Goal: Task Accomplishment & Management: Manage account settings

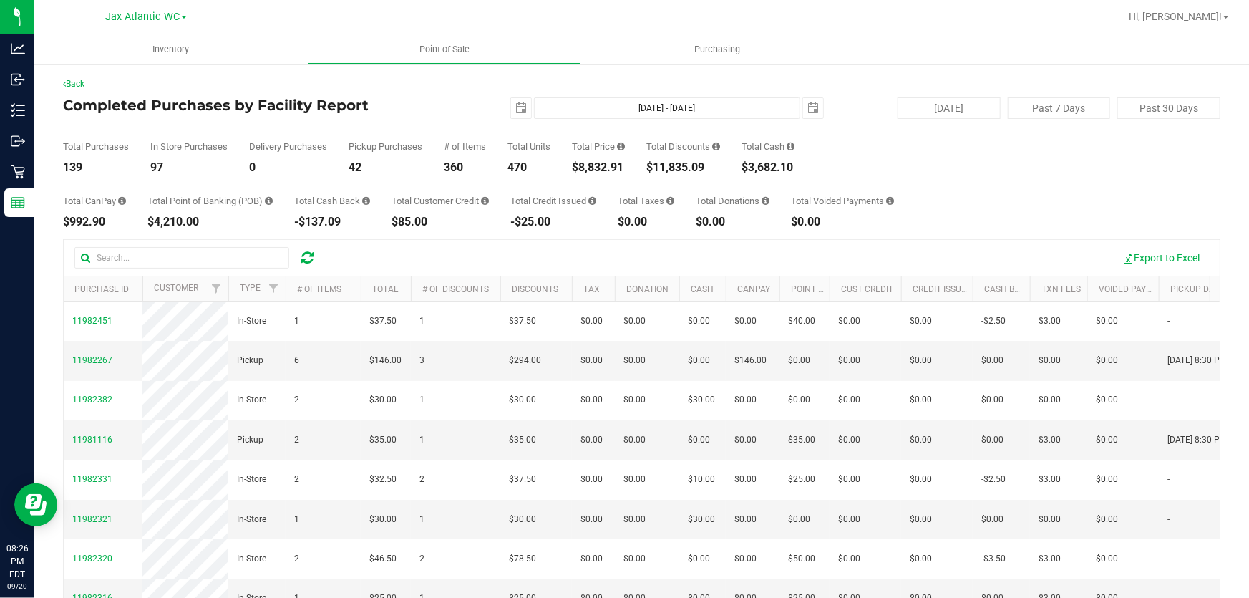
click at [467, 87] on div "Back" at bounding box center [641, 83] width 1157 height 13
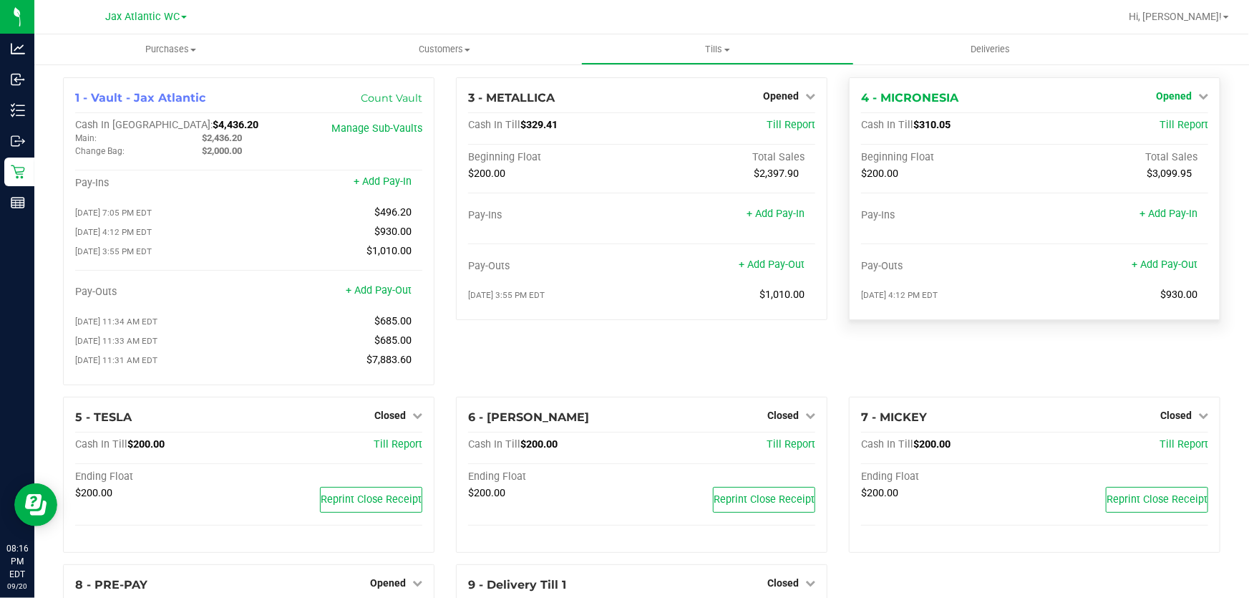
click at [1183, 97] on link "Opened" at bounding box center [1182, 95] width 52 height 11
click at [1173, 122] on link "Close Till" at bounding box center [1175, 125] width 39 height 11
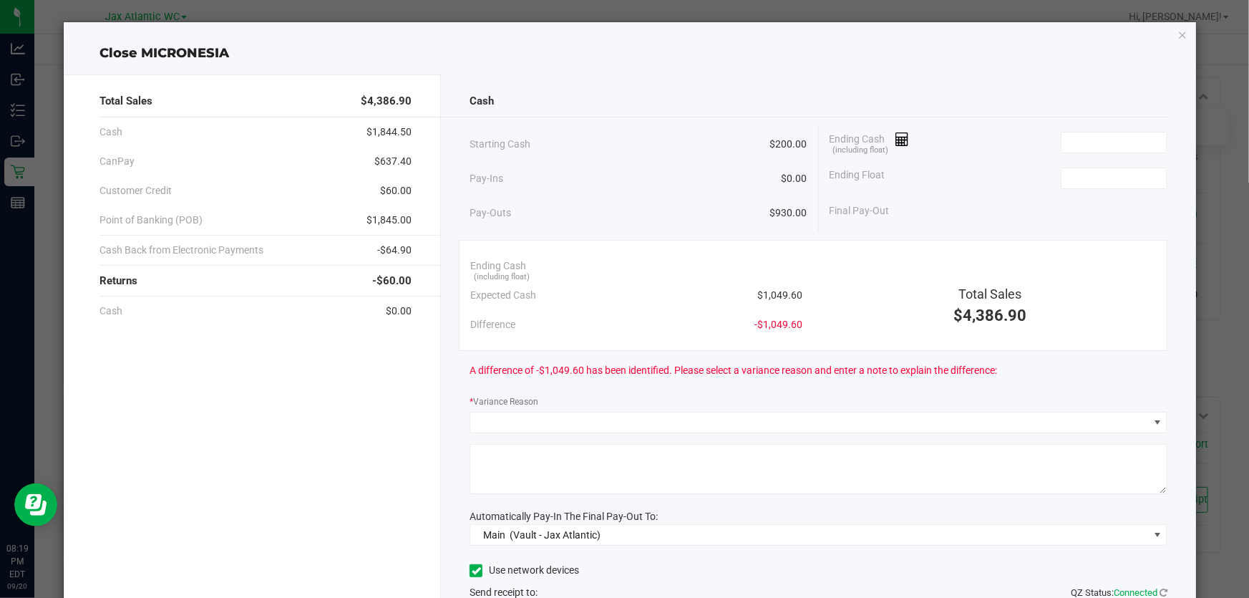
click at [1036, 96] on div "Cash" at bounding box center [819, 101] width 698 height 31
click at [1076, 140] on input at bounding box center [1114, 142] width 105 height 20
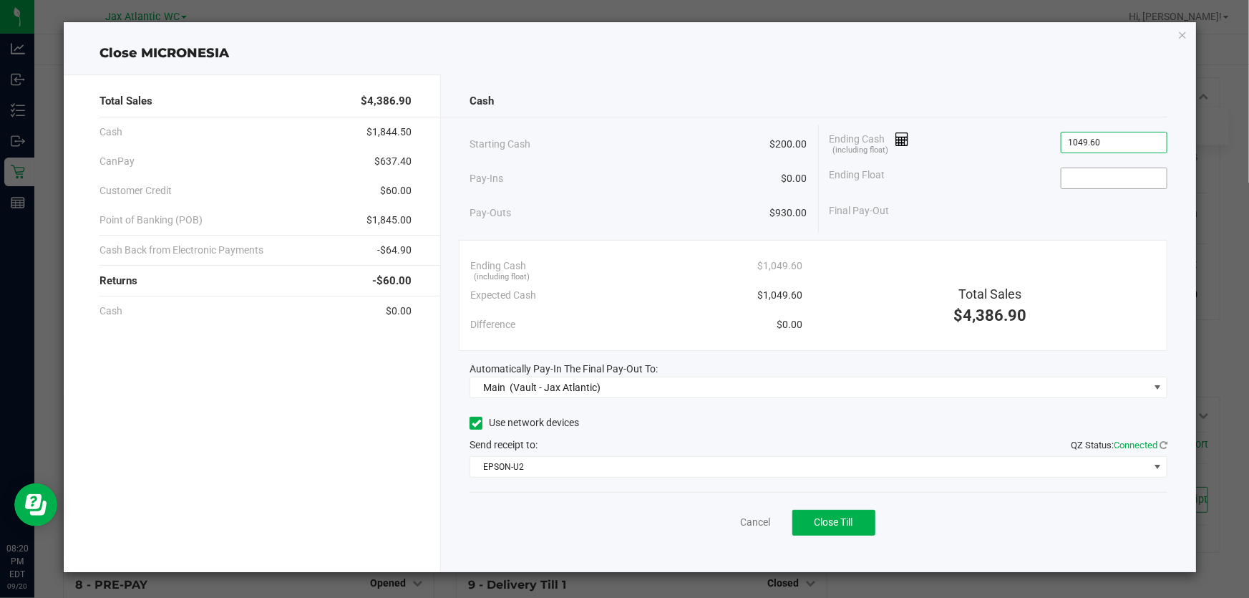
type input "$1,049.60"
click at [1088, 171] on input at bounding box center [1114, 178] width 105 height 20
type input "$200.00"
click at [991, 88] on div "Cash" at bounding box center [819, 101] width 698 height 31
click at [830, 520] on span "Close Till" at bounding box center [834, 521] width 39 height 11
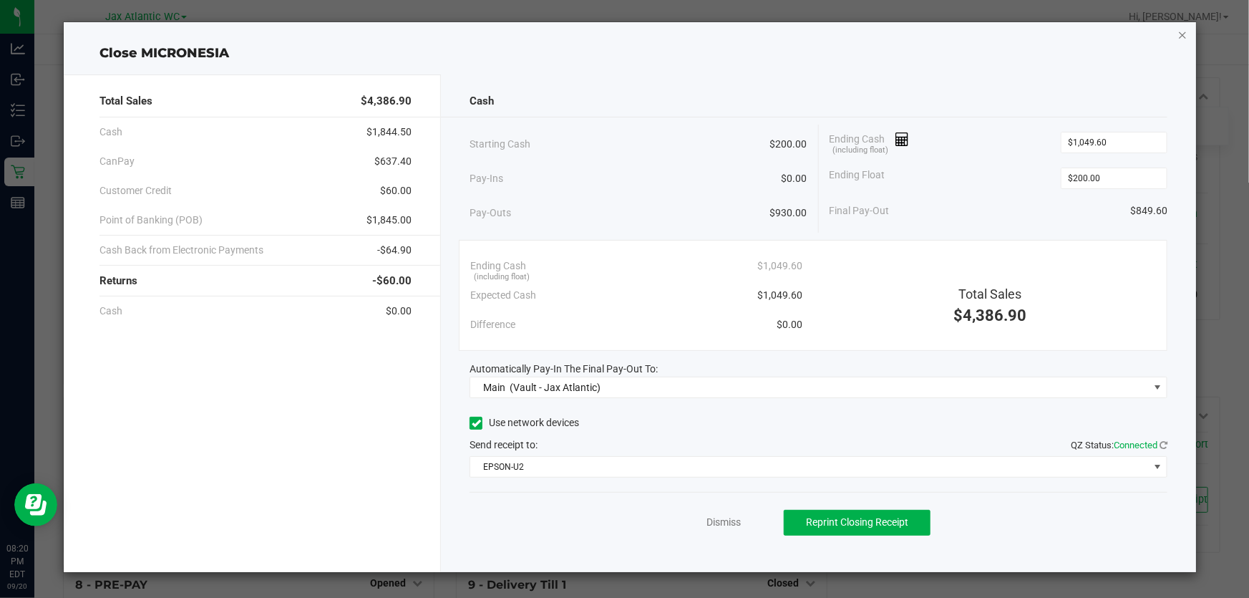
click at [1178, 33] on icon "button" at bounding box center [1182, 34] width 10 height 17
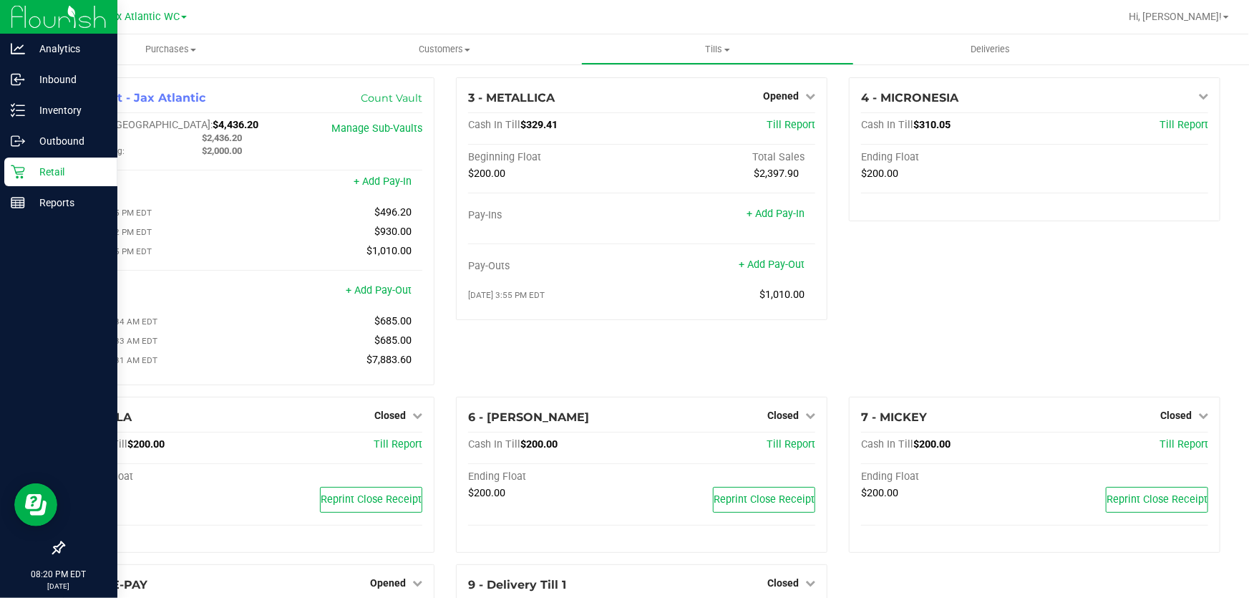
click at [18, 166] on icon at bounding box center [18, 172] width 14 height 14
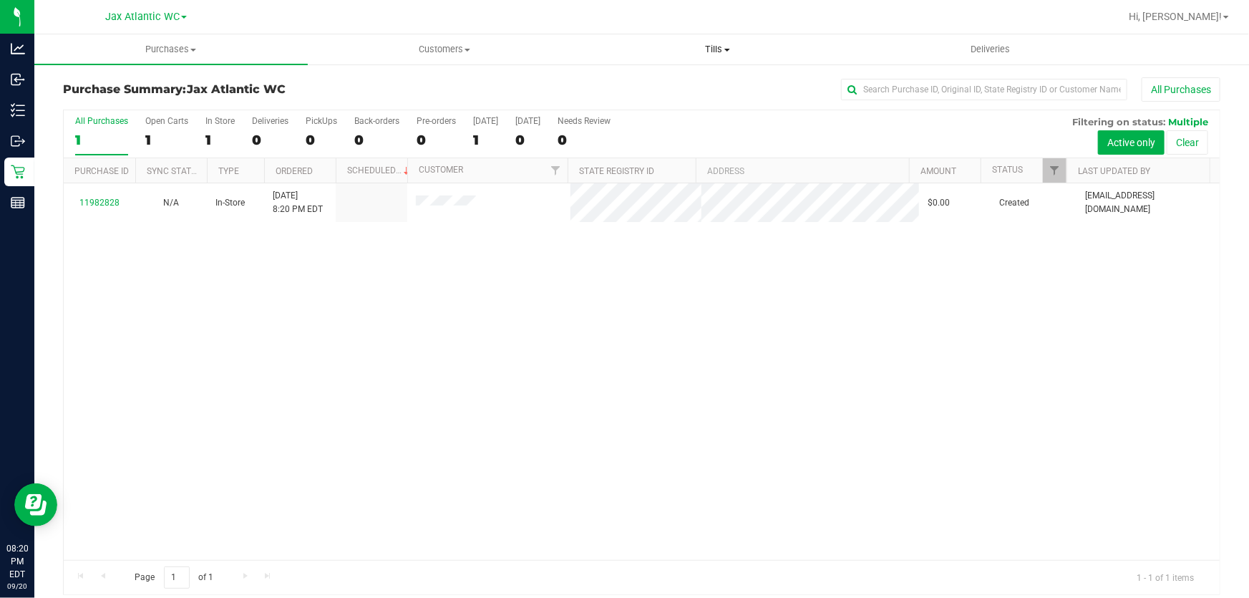
click at [711, 49] on span "Tills" at bounding box center [718, 49] width 272 height 13
click at [681, 80] on li "Manage tills" at bounding box center [717, 86] width 273 height 17
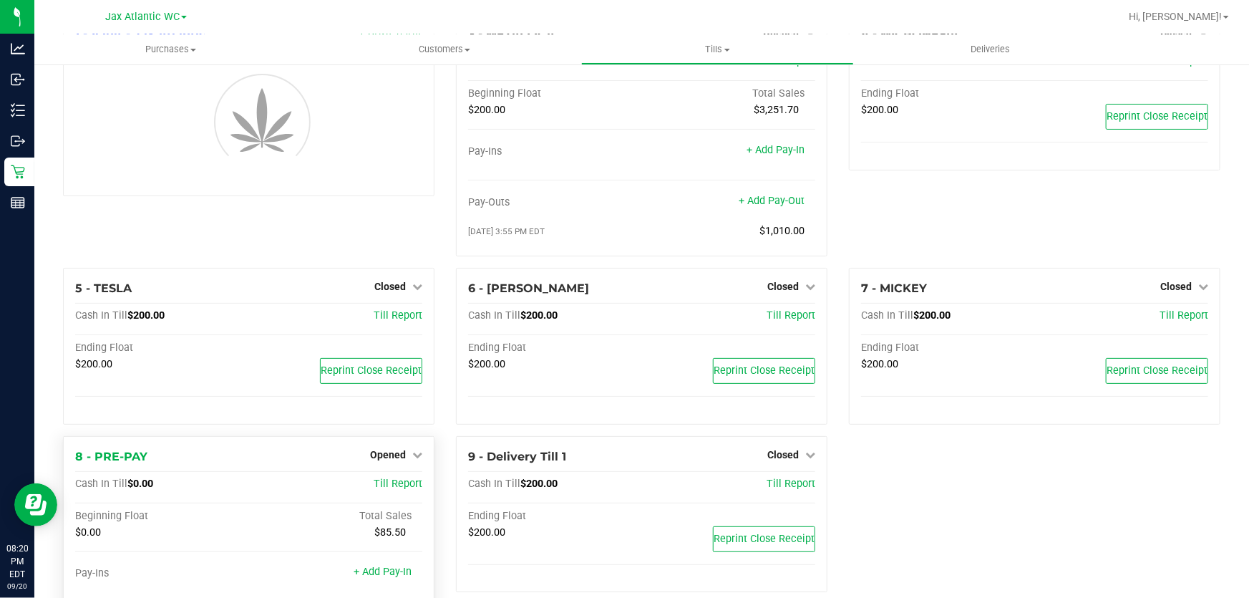
scroll to position [150, 0]
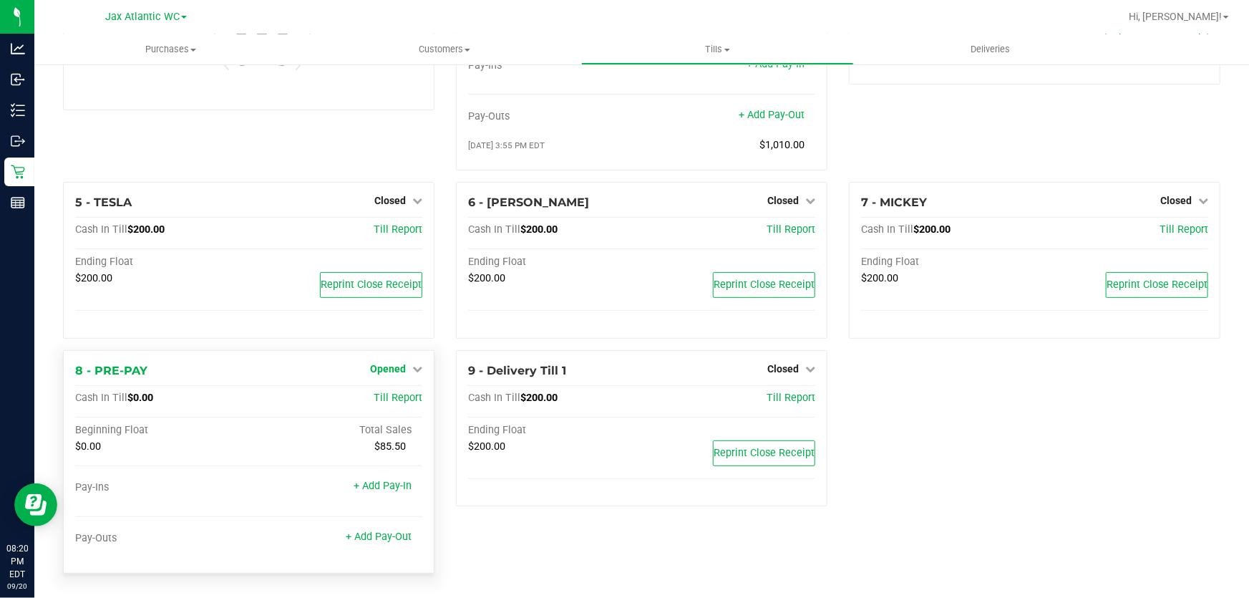
click at [374, 367] on span "Opened" at bounding box center [388, 368] width 36 height 11
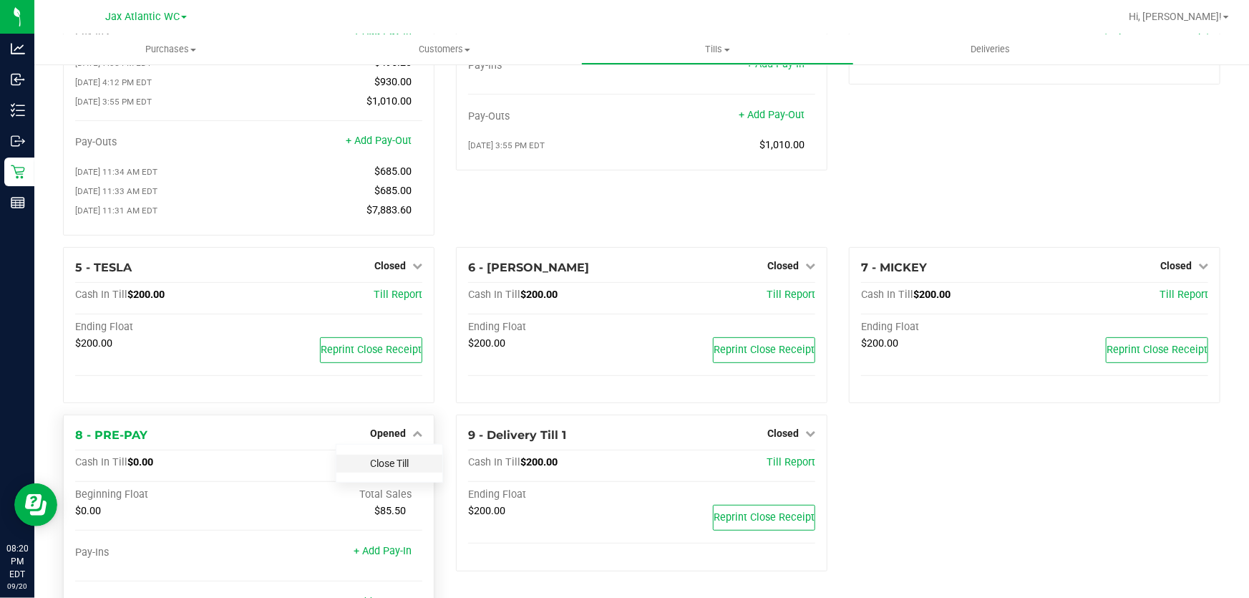
click at [389, 469] on link "Close Till" at bounding box center [389, 462] width 39 height 11
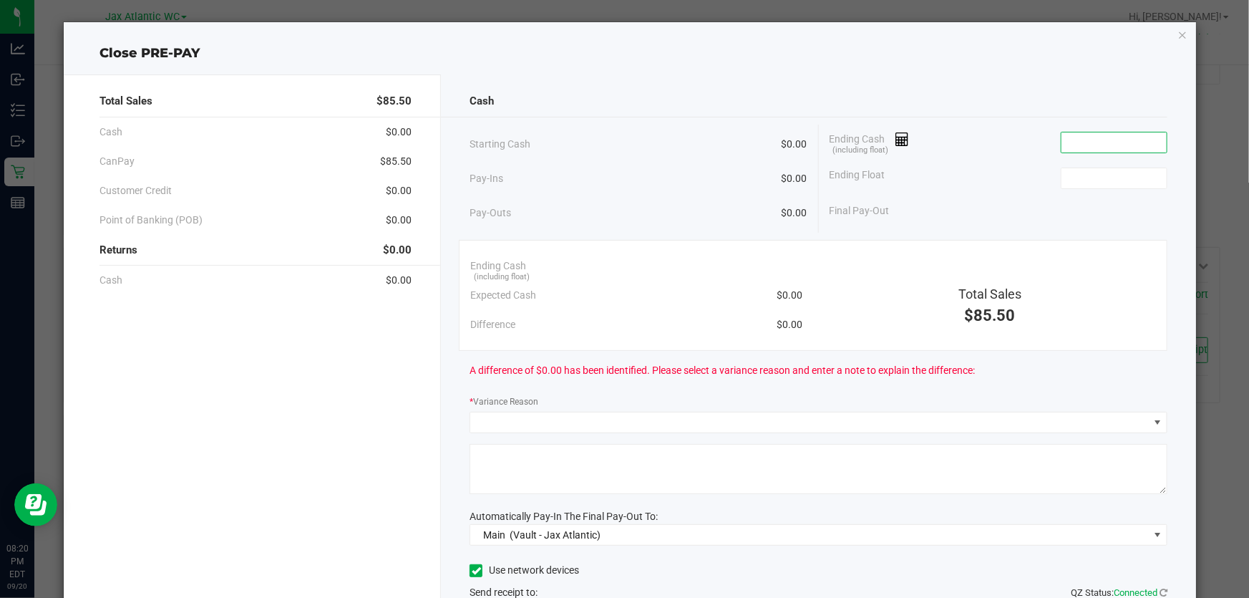
click at [1077, 147] on input at bounding box center [1114, 142] width 105 height 20
type input "$0.00"
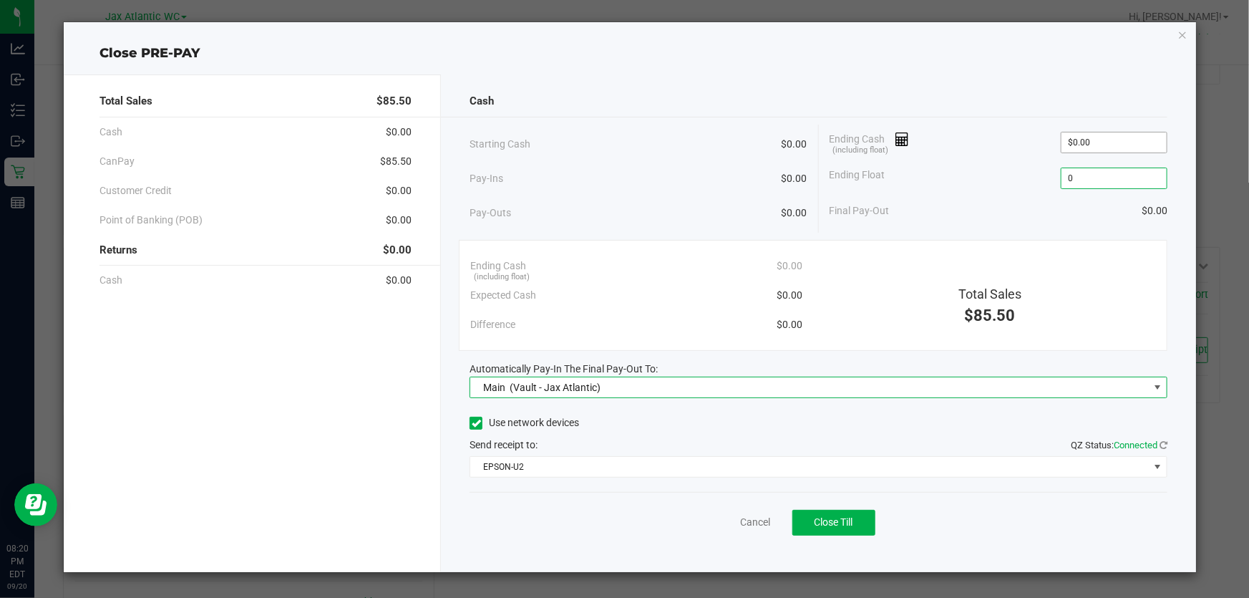
type input "$0.00"
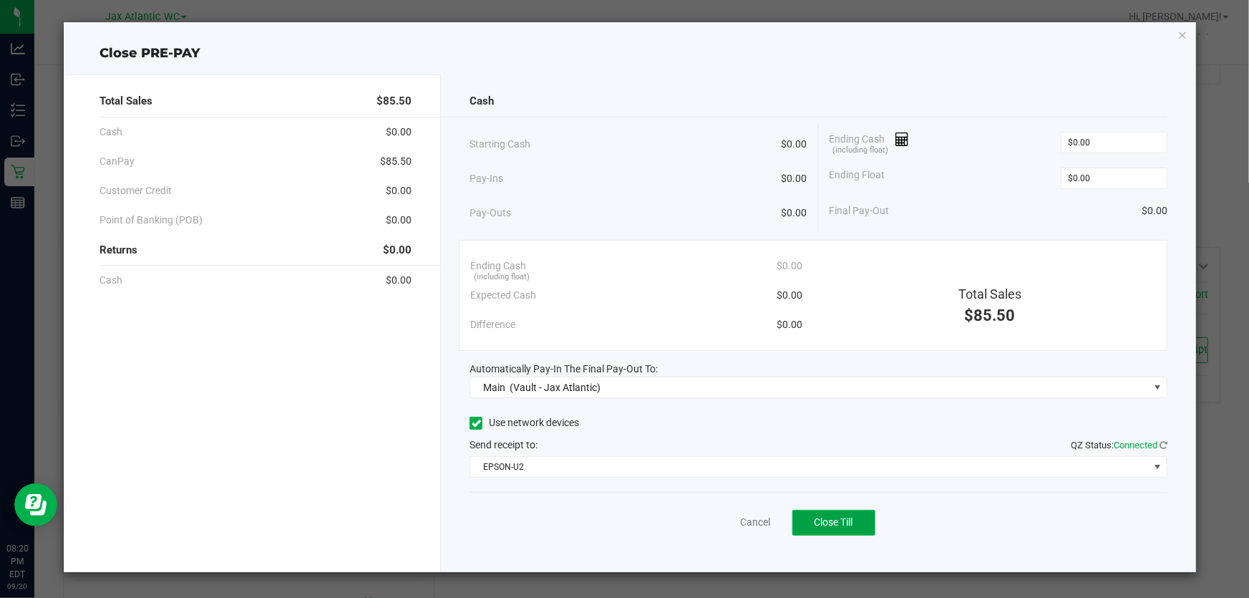
click at [846, 525] on span "Close Till" at bounding box center [834, 521] width 39 height 11
click at [1184, 31] on icon "button" at bounding box center [1182, 34] width 10 height 17
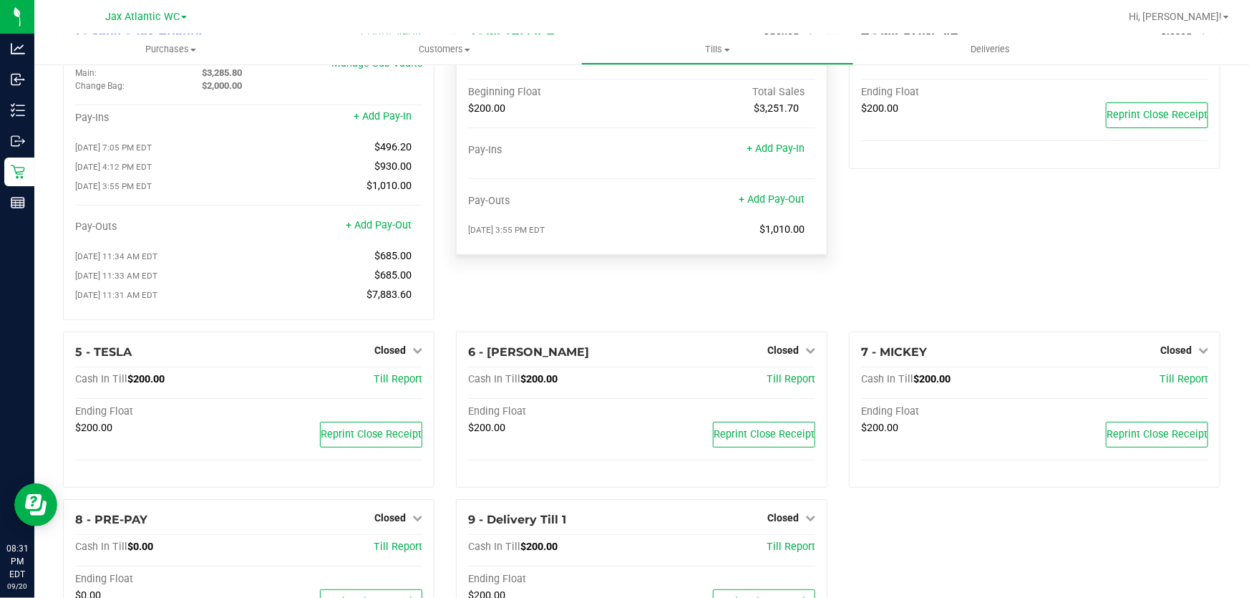
scroll to position [0, 0]
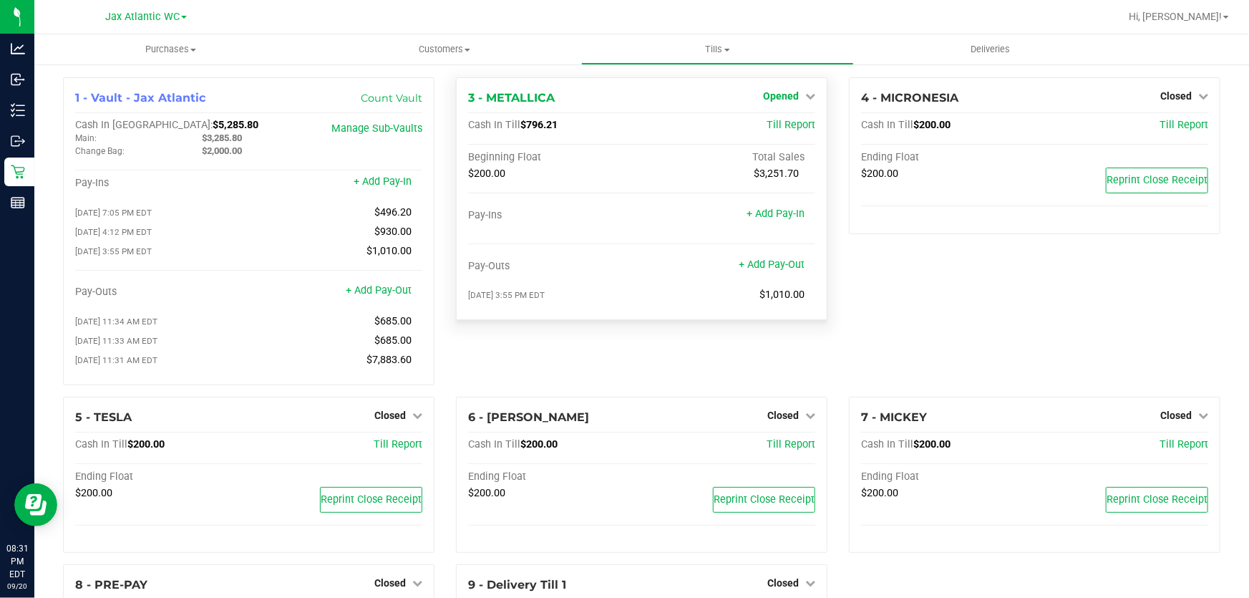
click at [782, 95] on span "Opened" at bounding box center [781, 95] width 36 height 11
click at [773, 130] on link "Close Till" at bounding box center [782, 125] width 39 height 11
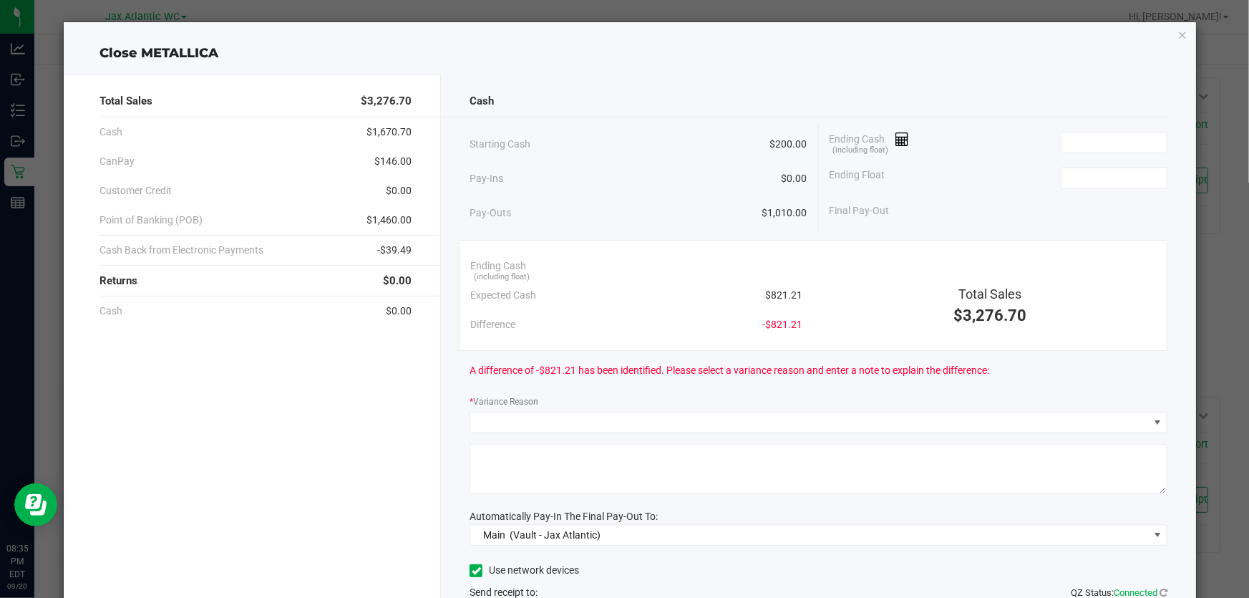
click at [988, 102] on div "Cash" at bounding box center [819, 101] width 698 height 31
click at [1072, 140] on input at bounding box center [1114, 142] width 105 height 20
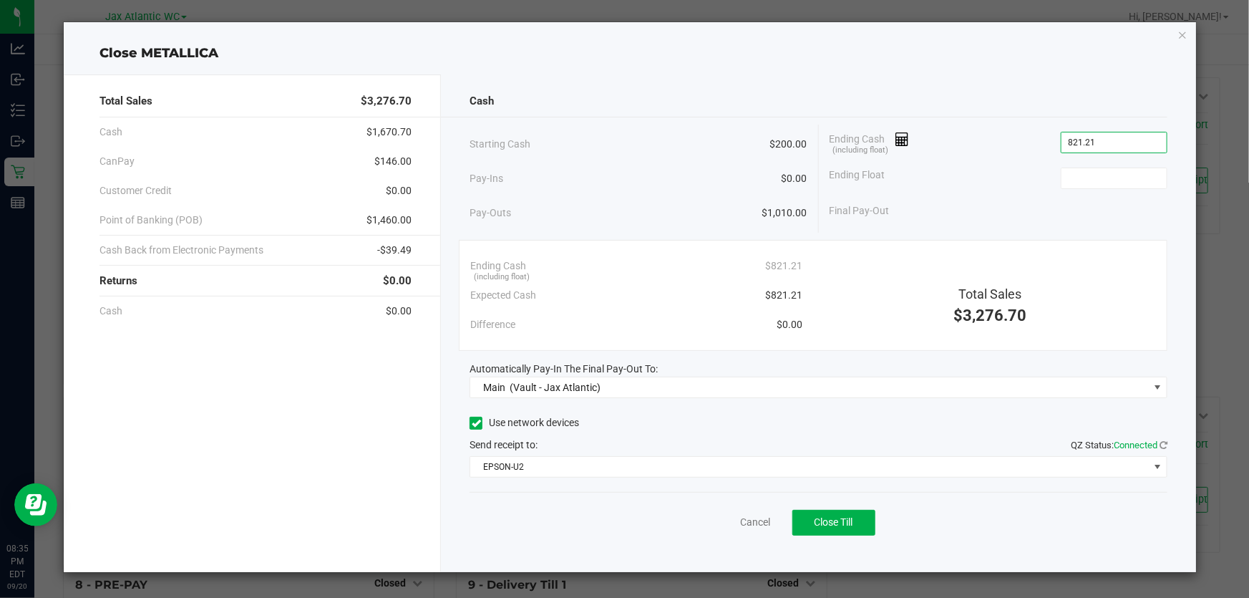
type input "$821.21"
type input "$200.00"
click at [826, 519] on span "Close Till" at bounding box center [834, 521] width 39 height 11
click at [1185, 31] on icon "button" at bounding box center [1182, 34] width 10 height 17
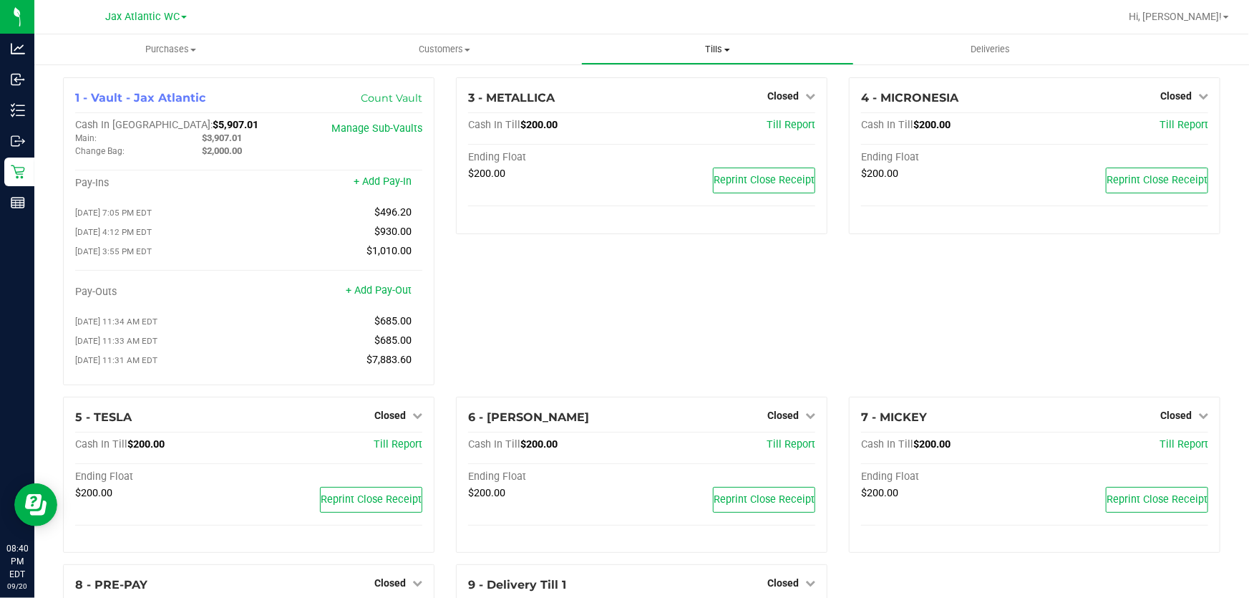
drag, startPoint x: 727, startPoint y: 47, endPoint x: 724, endPoint y: 54, distance: 7.4
click at [727, 47] on span "Tills" at bounding box center [718, 49] width 272 height 13
click at [694, 108] on span "Reconcile e-payments" at bounding box center [652, 103] width 142 height 12
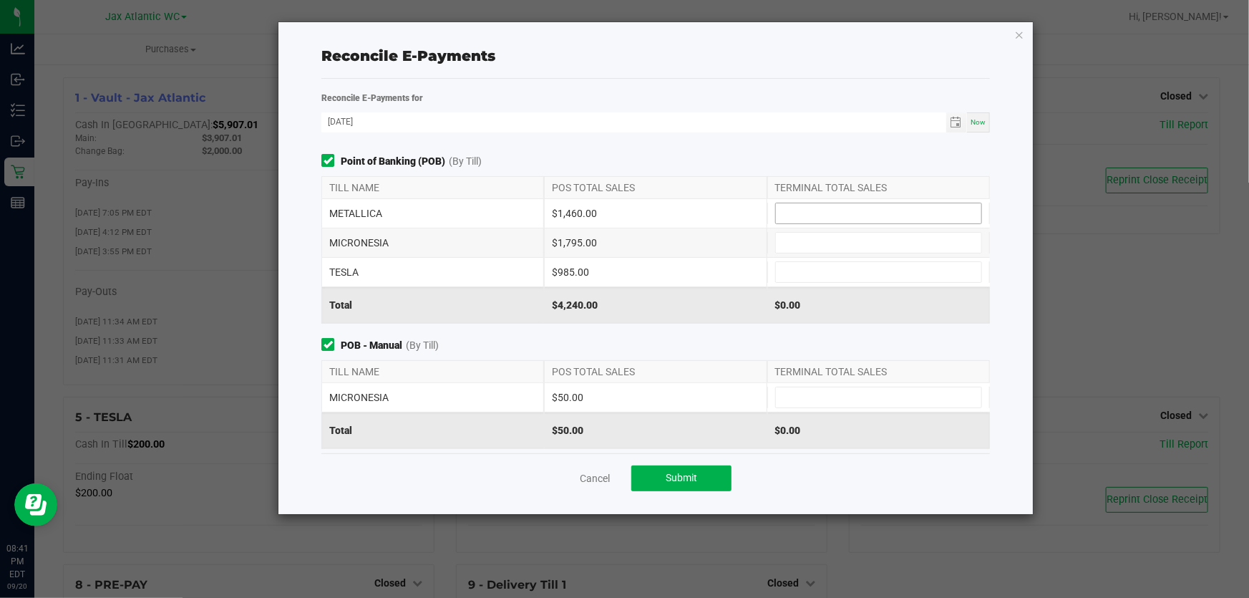
click at [825, 203] on span at bounding box center [878, 213] width 207 height 21
click at [830, 206] on input at bounding box center [878, 213] width 205 height 20
type input "$1,460.00"
type input "$1,795.00"
type input "$985.00"
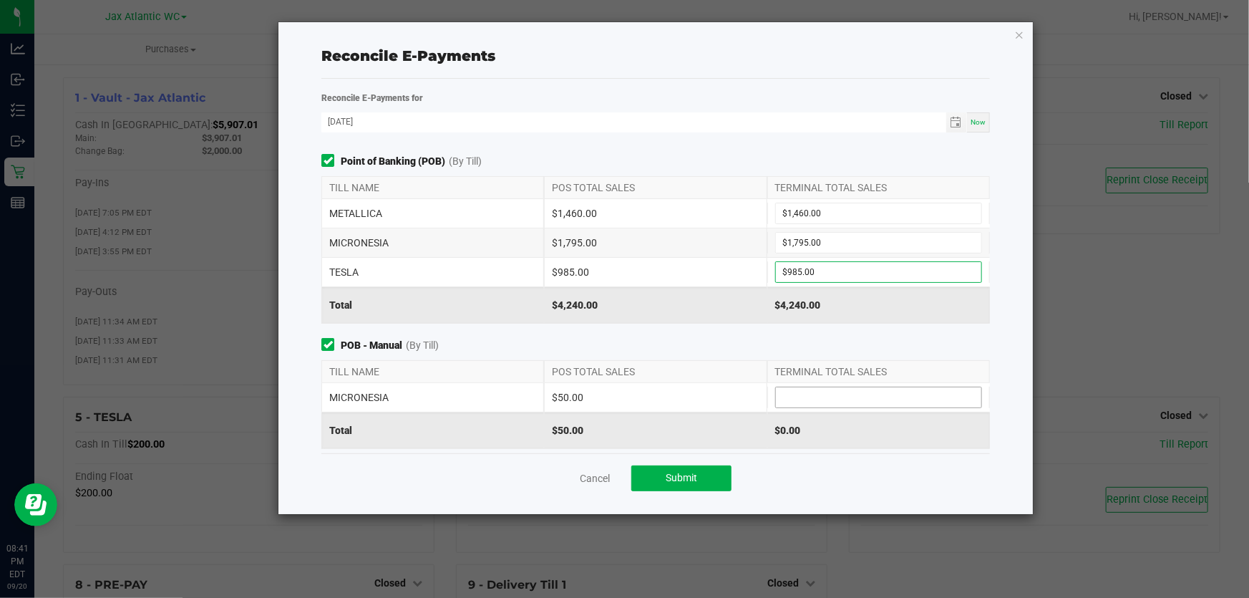
click at [864, 404] on input at bounding box center [878, 397] width 205 height 20
type input "$50.00"
click at [756, 341] on span "POB - Manual (By Till)" at bounding box center [655, 345] width 669 height 15
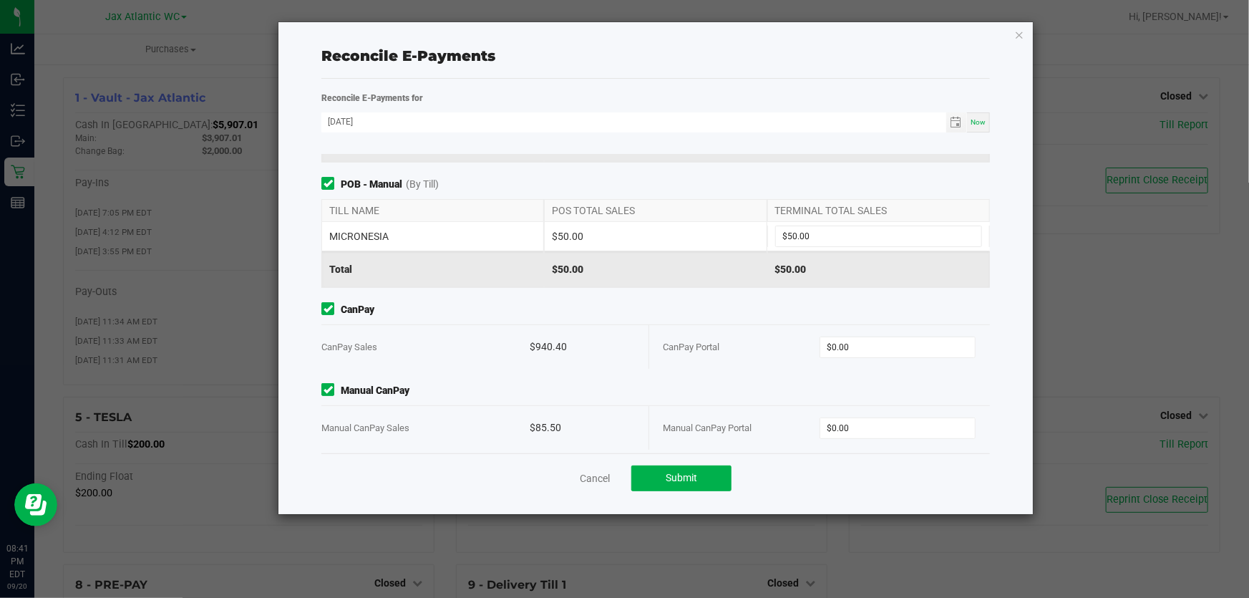
scroll to position [169, 0]
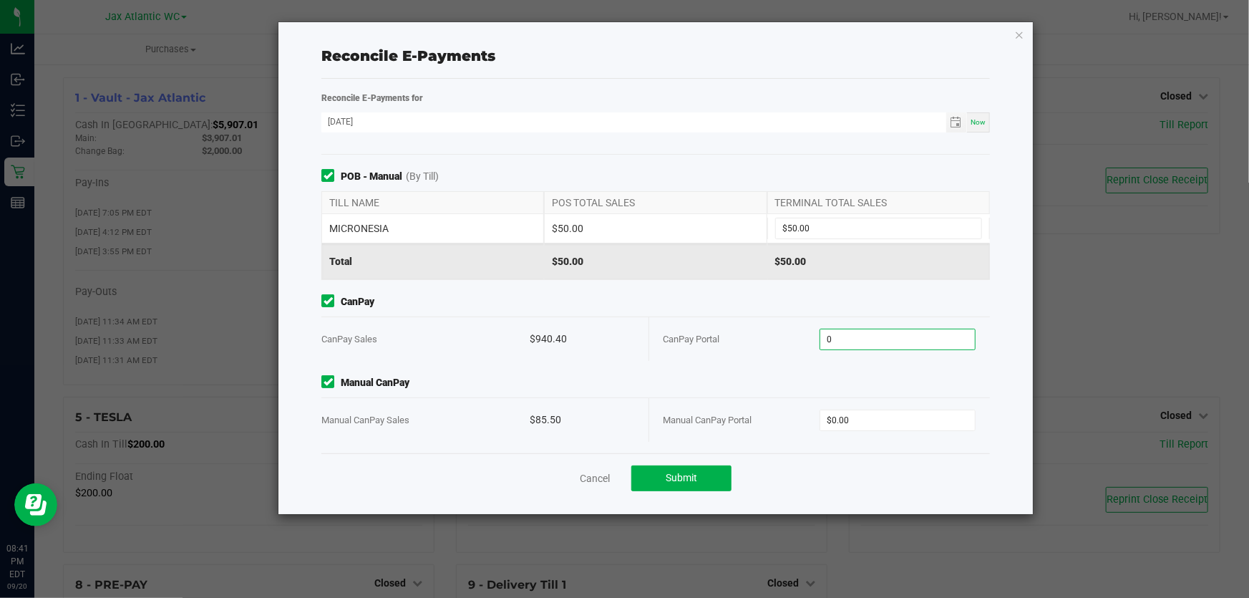
click at [837, 336] on input "0" at bounding box center [897, 339] width 155 height 20
type input "$940.40"
click at [862, 415] on input "0" at bounding box center [897, 420] width 155 height 20
type input "$85.50"
click at [819, 384] on span "Manual CanPay" at bounding box center [655, 382] width 669 height 15
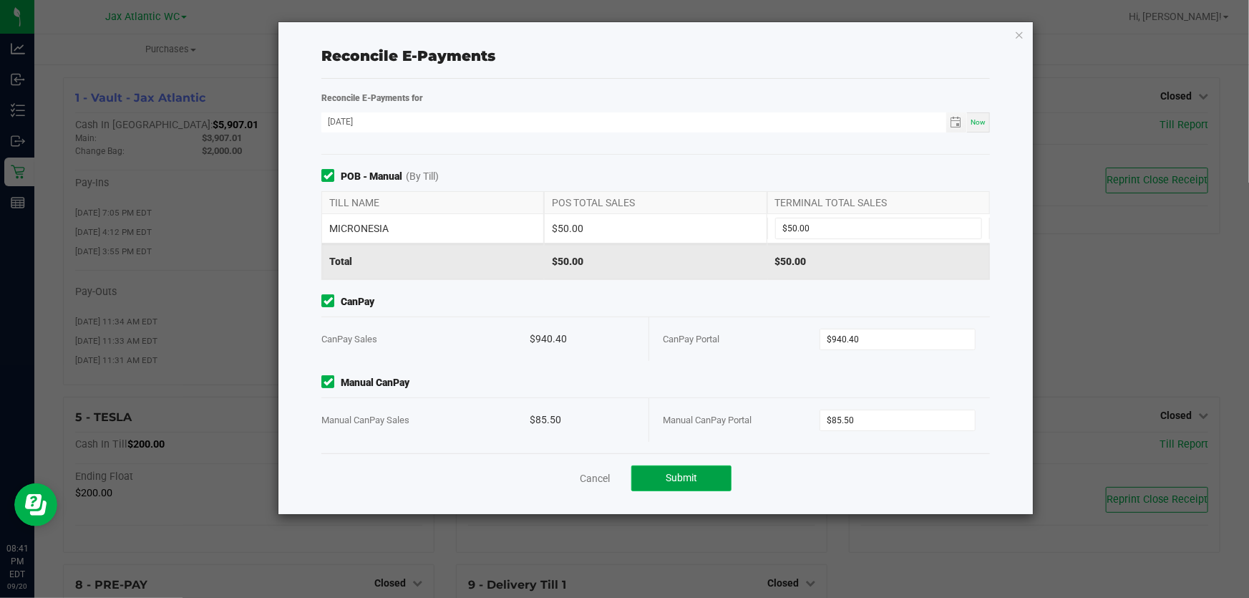
click at [694, 479] on span "Submit" at bounding box center [681, 477] width 31 height 11
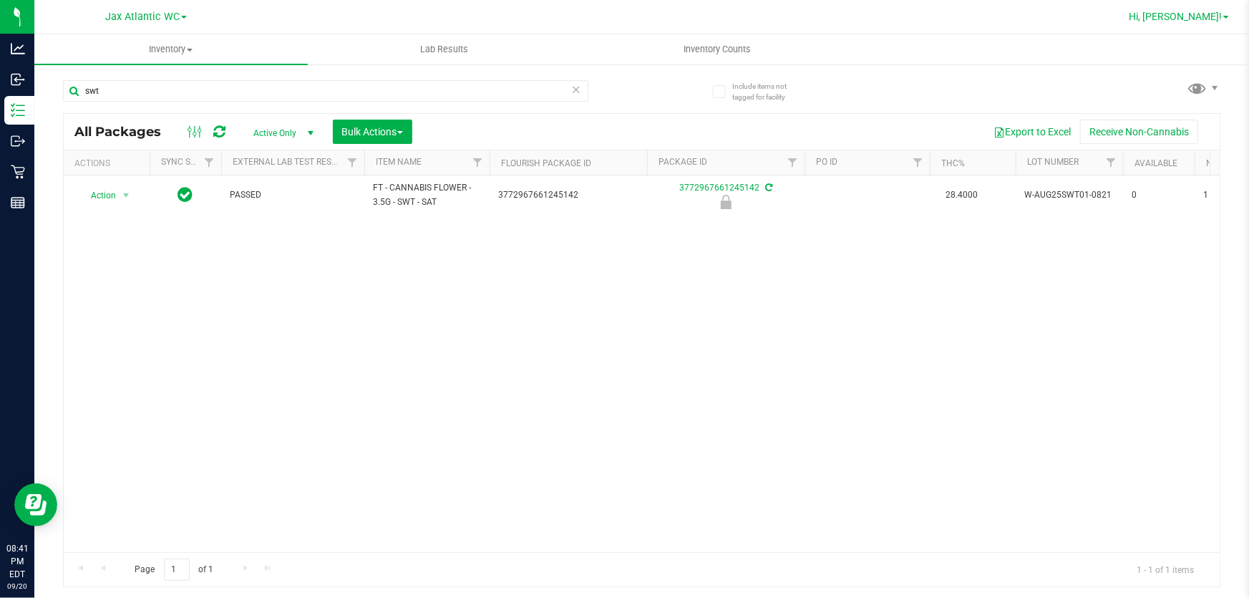
click at [1216, 19] on span "Hi, [PERSON_NAME]!" at bounding box center [1175, 16] width 93 height 11
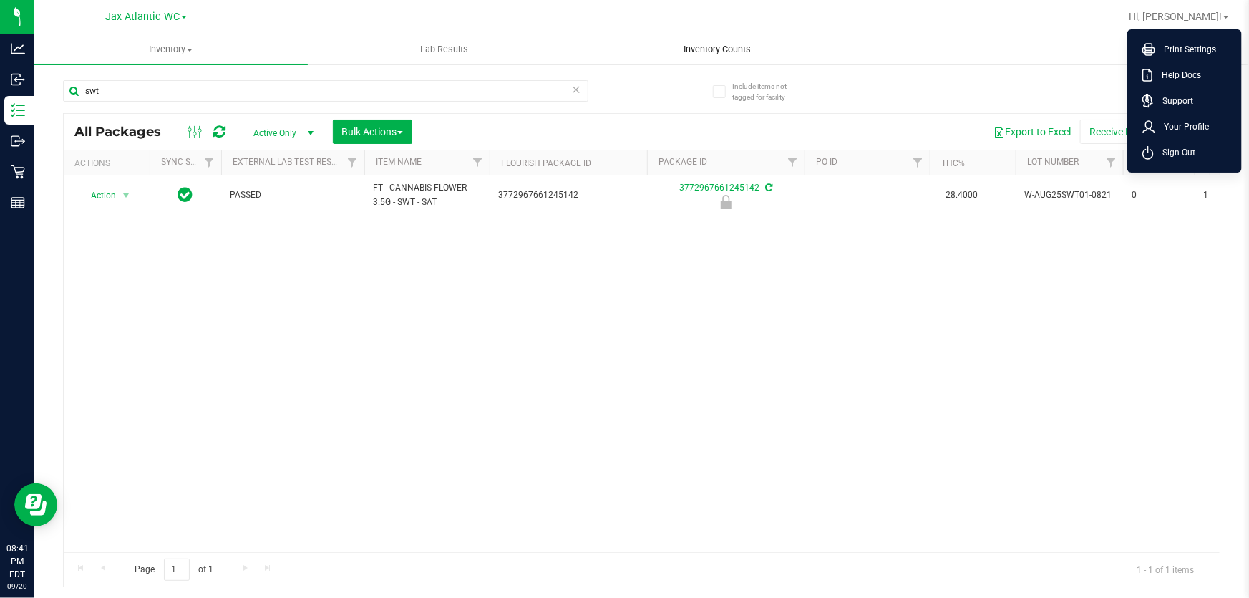
click at [725, 47] on span "Inventory Counts" at bounding box center [718, 49] width 106 height 13
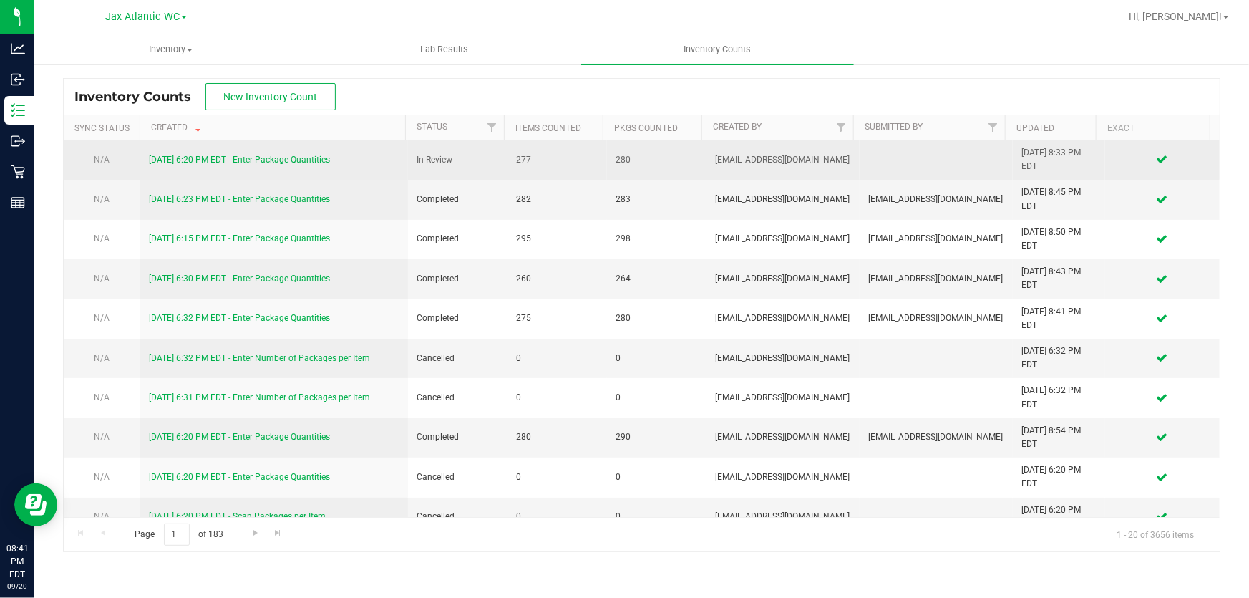
click at [309, 157] on link "9/20/25 6:20 PM EDT - Enter Package Quantities" at bounding box center [239, 160] width 181 height 10
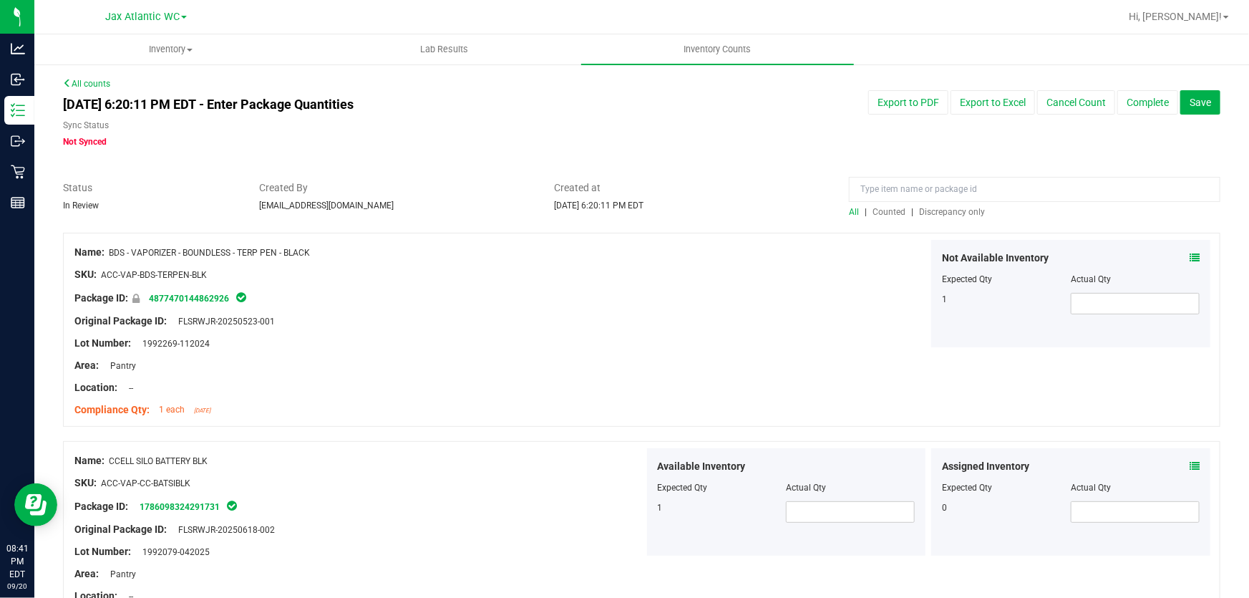
click at [934, 209] on span "Discrepancy only" at bounding box center [952, 212] width 66 height 10
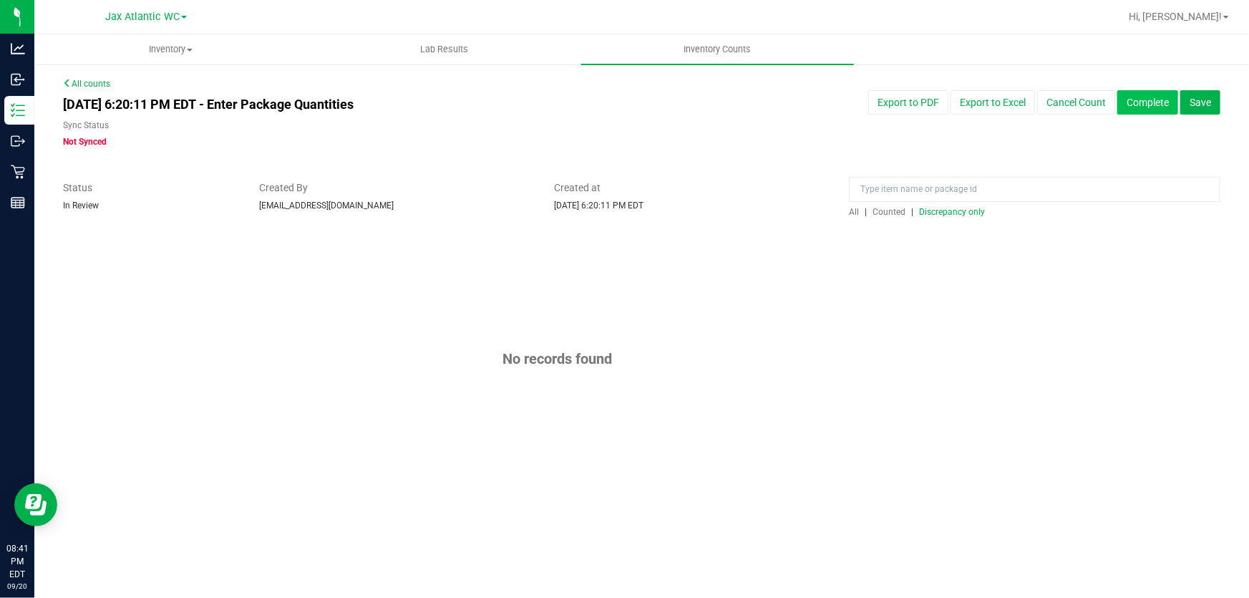
click at [1153, 105] on button "Complete" at bounding box center [1147, 102] width 61 height 24
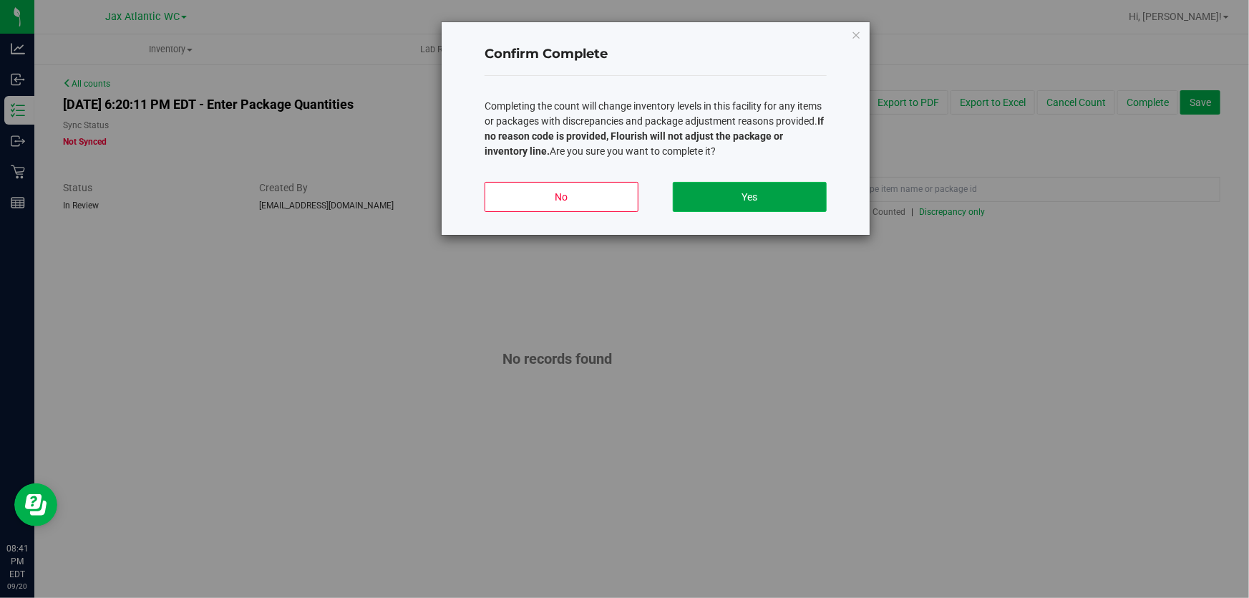
click at [703, 205] on button "Yes" at bounding box center [750, 197] width 154 height 30
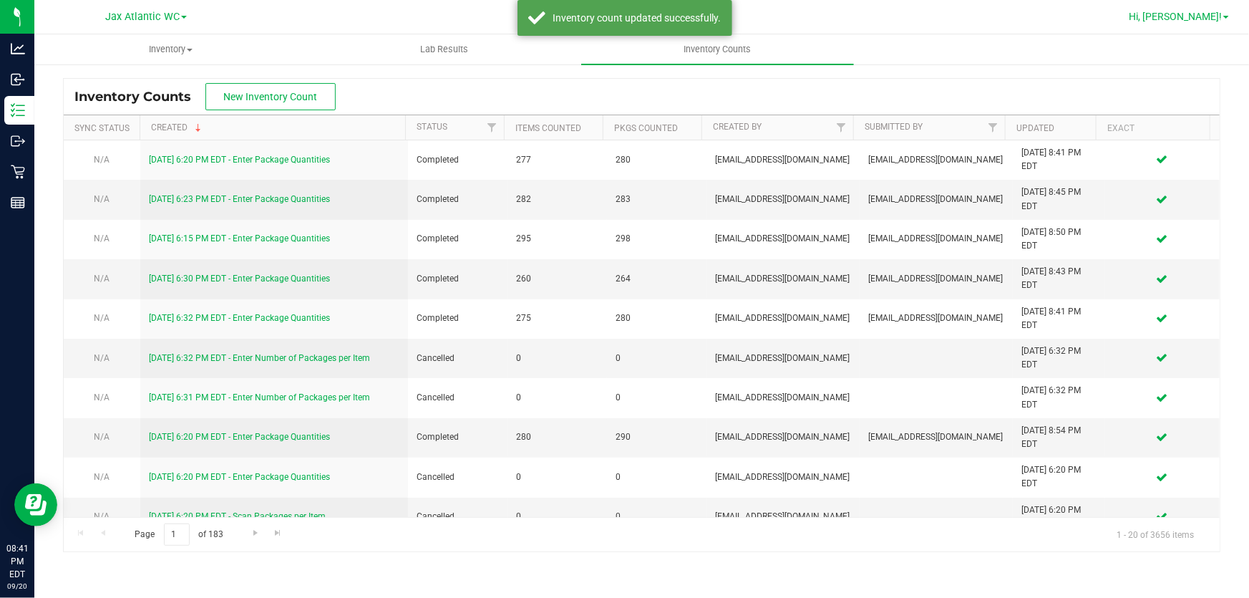
click at [1212, 18] on span "Hi, [PERSON_NAME]!" at bounding box center [1175, 16] width 93 height 11
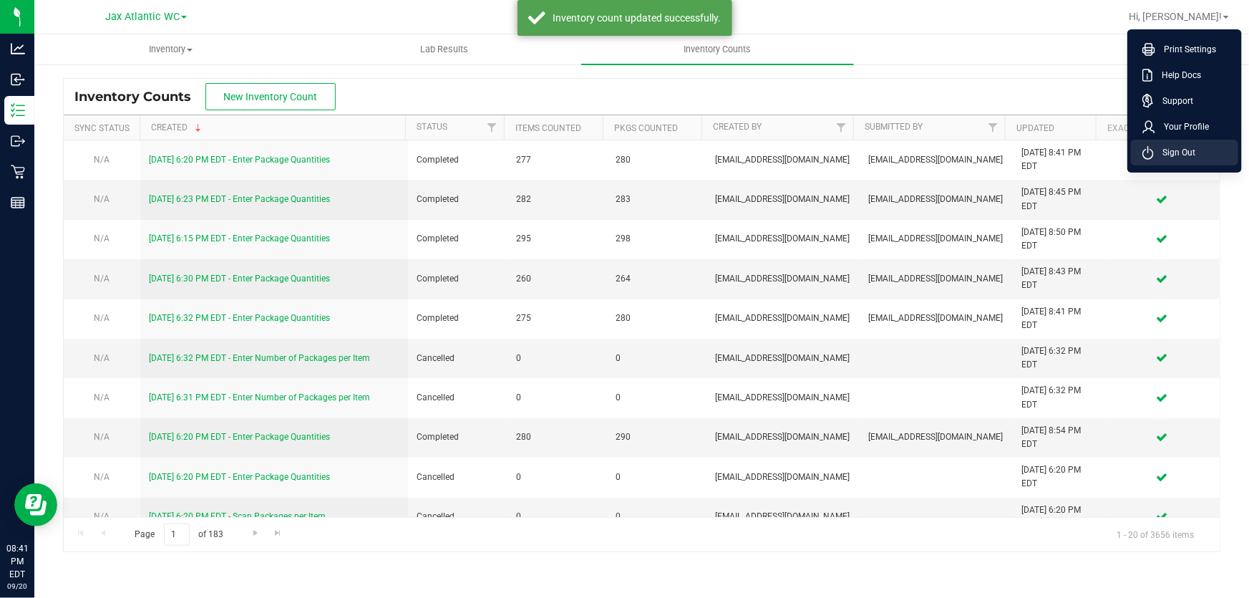
click at [1209, 151] on li "Sign Out" at bounding box center [1184, 153] width 107 height 26
